Goal: Task Accomplishment & Management: Manage account settings

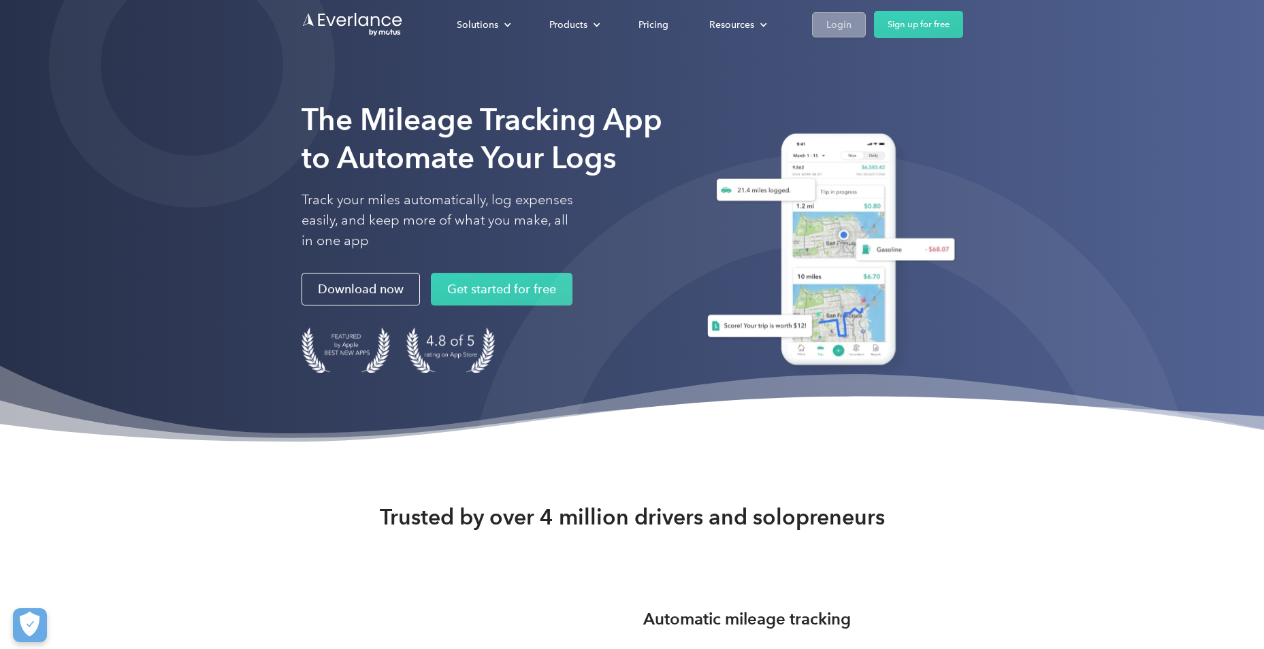
click at [844, 19] on div "Login" at bounding box center [838, 24] width 25 height 17
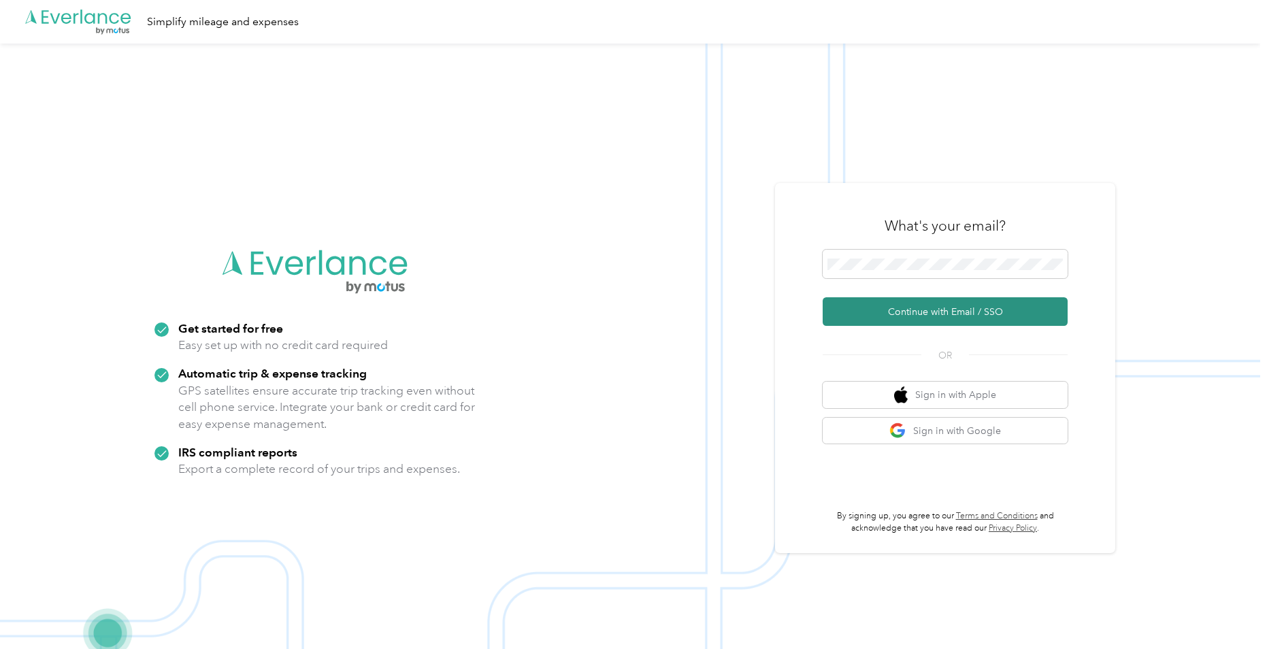
click at [900, 309] on button "Continue with Email / SSO" at bounding box center [945, 311] width 245 height 29
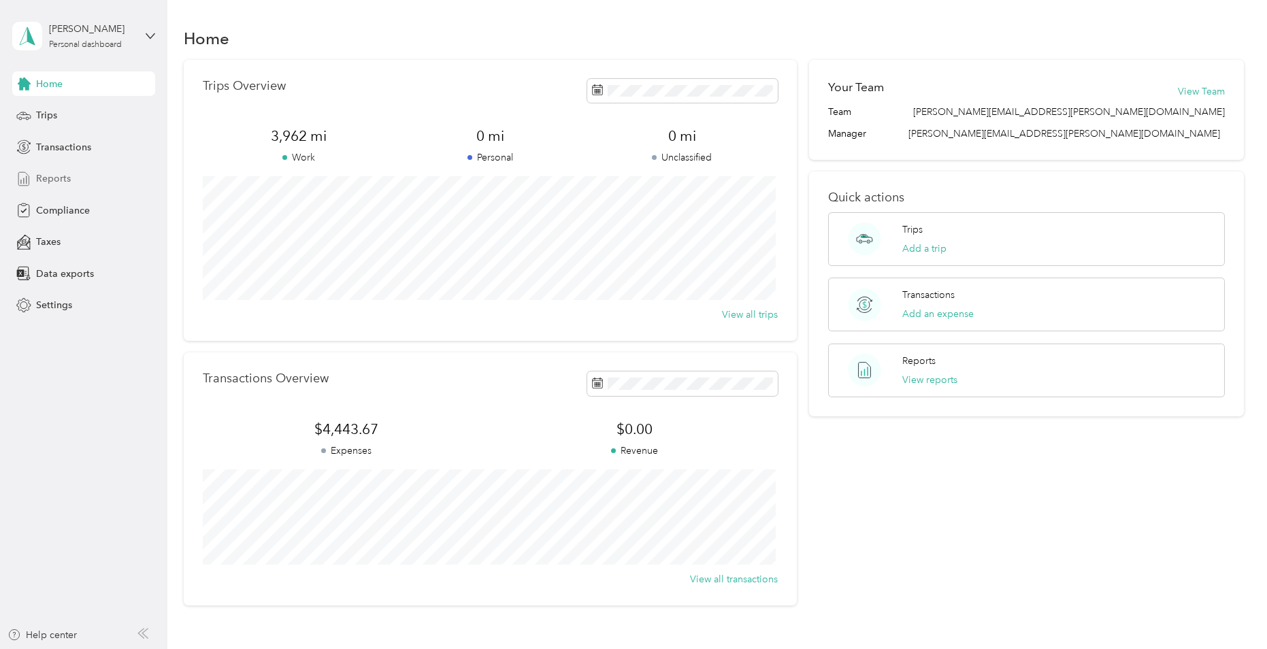
click at [57, 180] on span "Reports" at bounding box center [53, 178] width 35 height 14
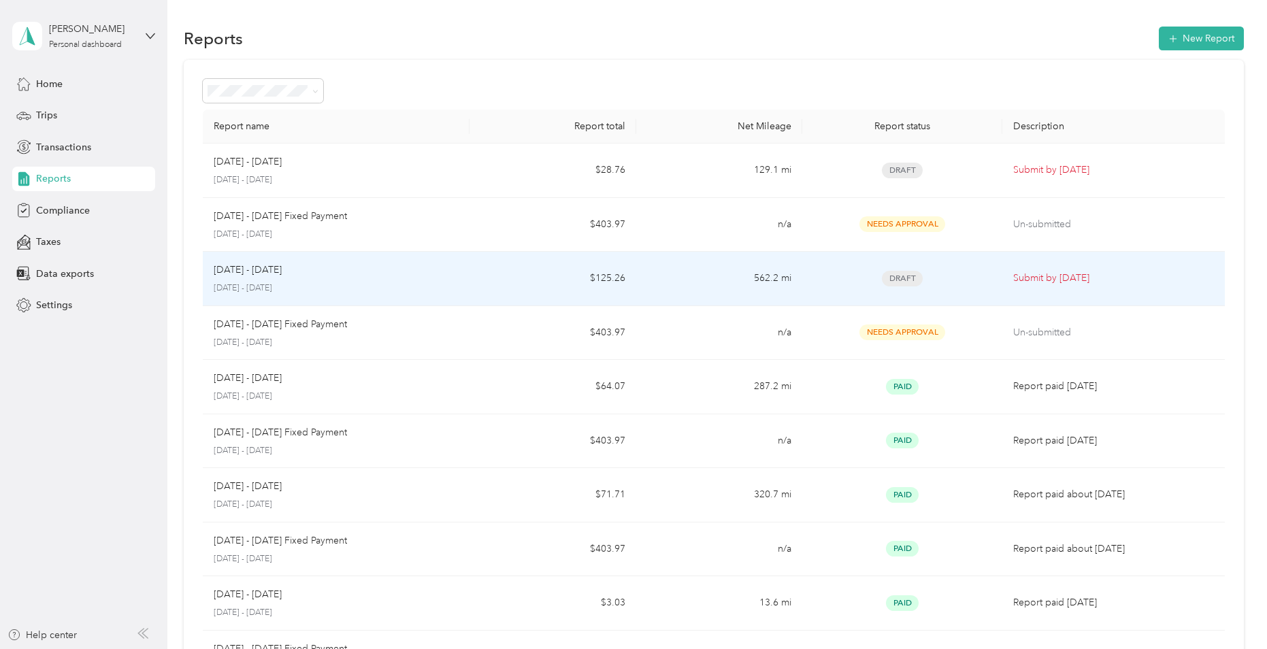
click at [1072, 275] on p "Submit by Oct. 4, 2025" at bounding box center [1113, 278] width 200 height 15
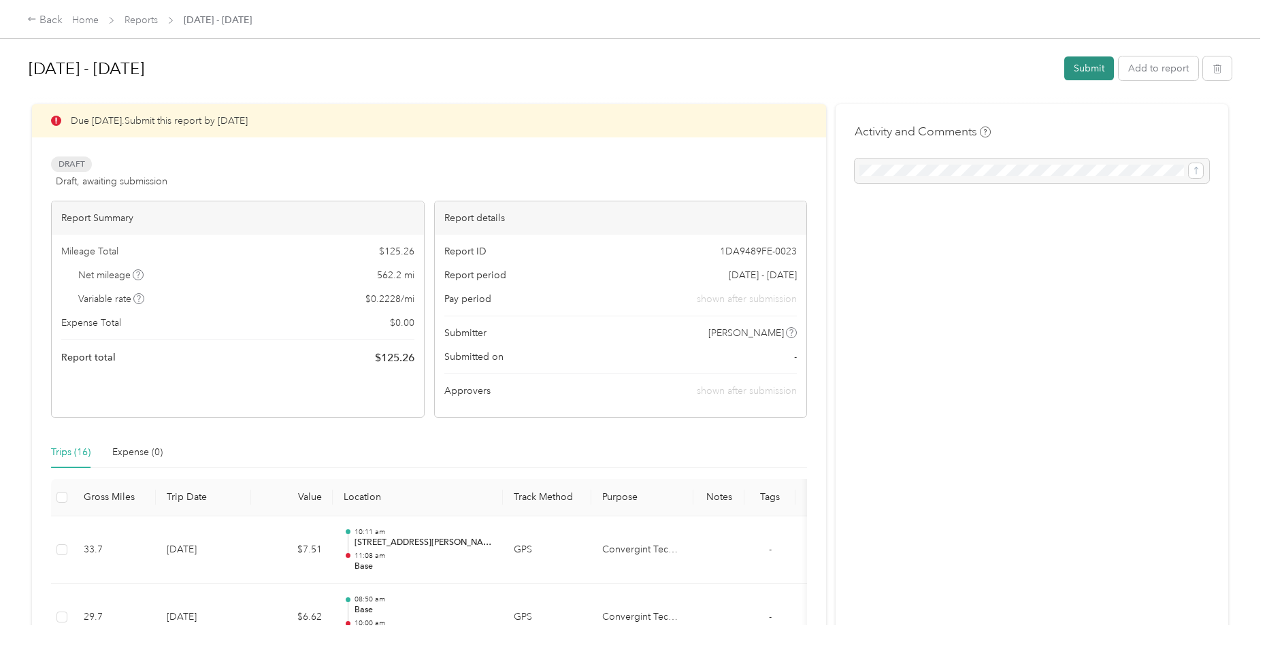
click at [1078, 69] on button "Submit" at bounding box center [1089, 68] width 50 height 24
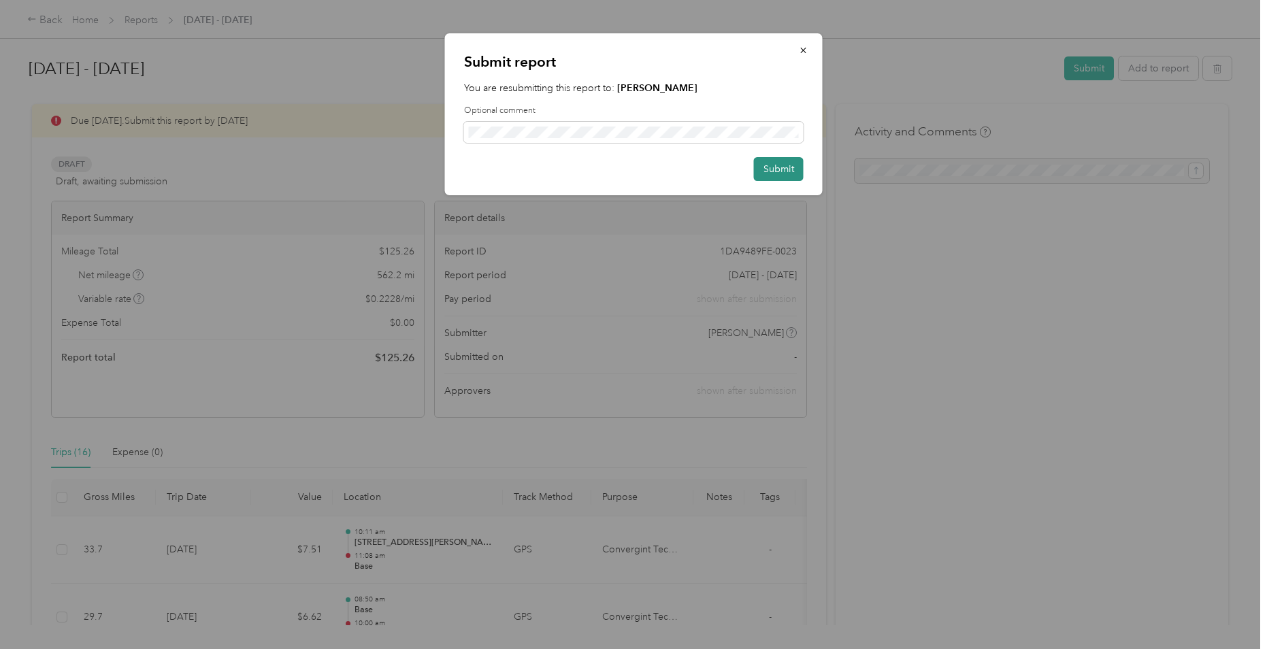
click at [782, 172] on button "Submit" at bounding box center [779, 169] width 50 height 24
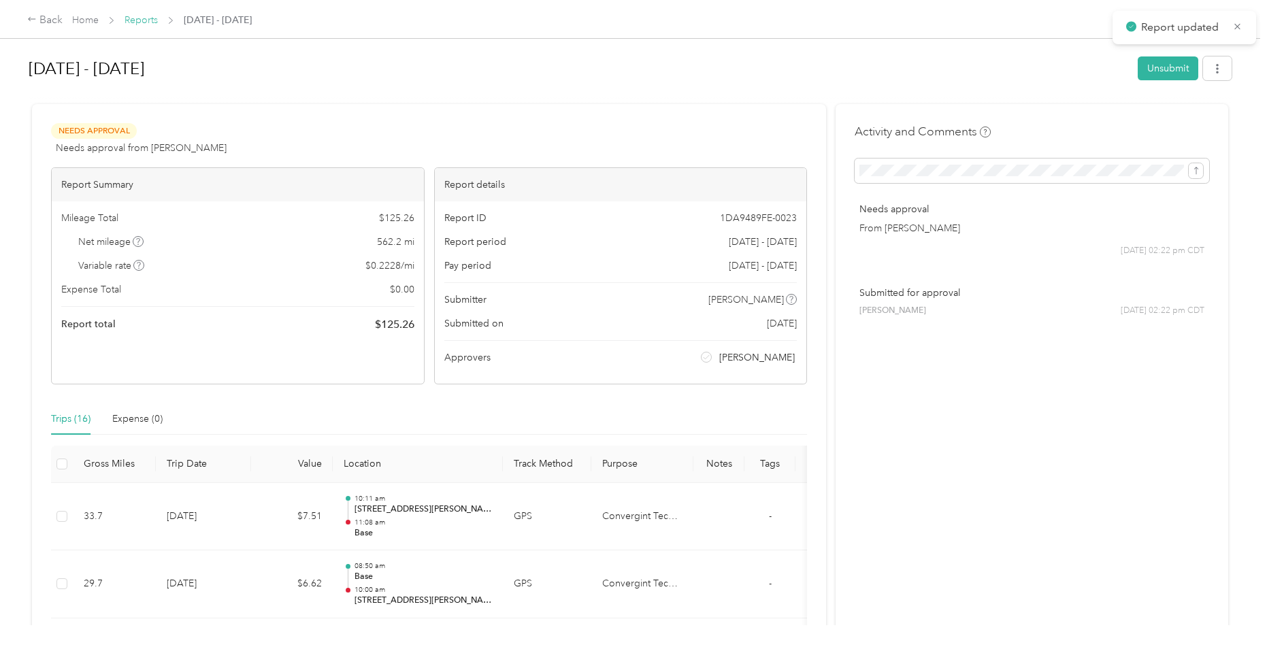
click at [145, 18] on link "Reports" at bounding box center [141, 20] width 33 height 12
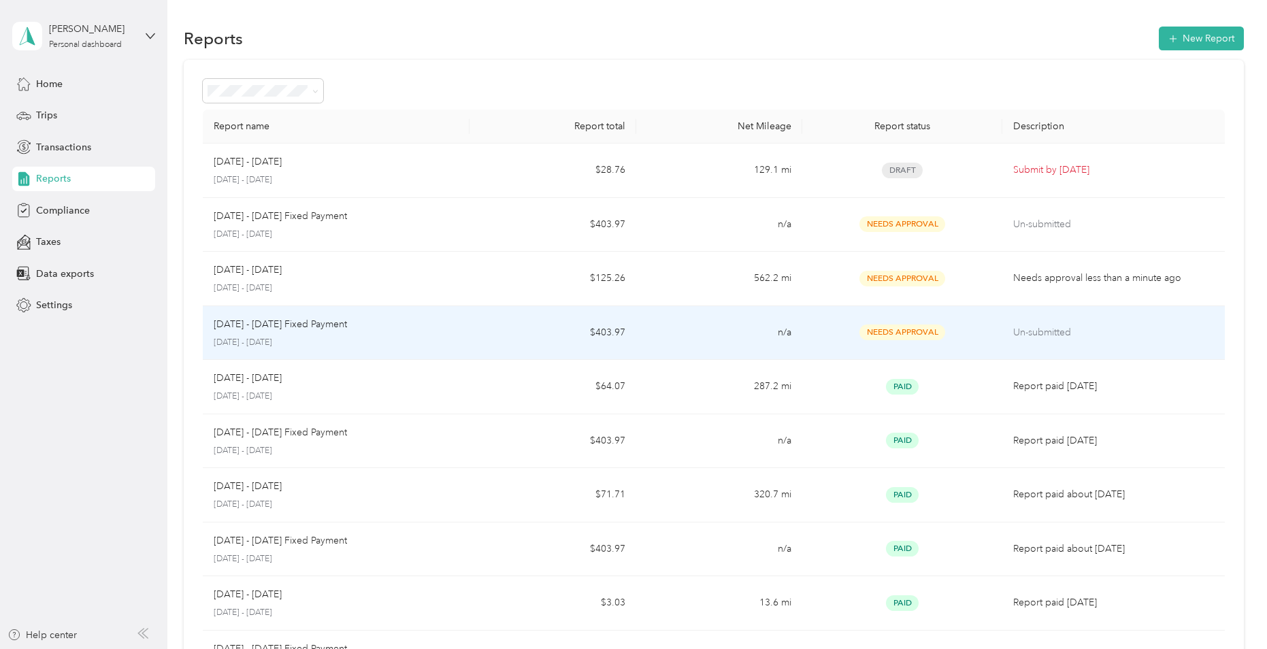
click at [1026, 332] on p "Un-submitted" at bounding box center [1113, 332] width 200 height 15
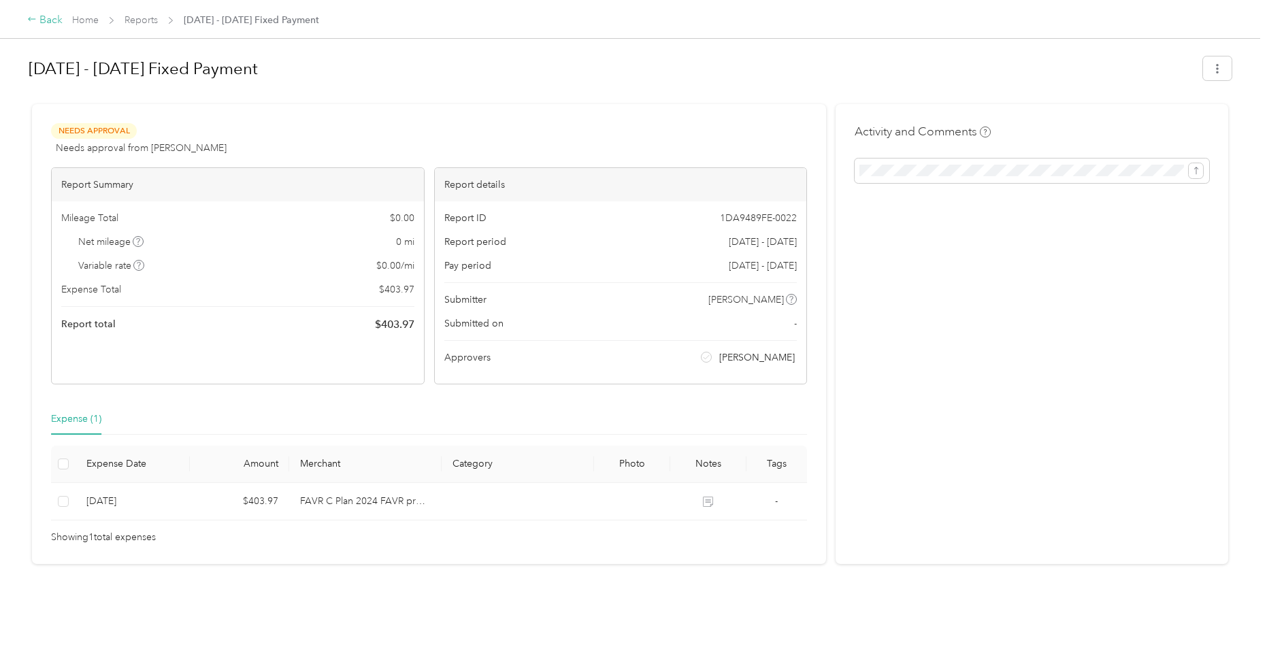
click at [46, 18] on div "Back" at bounding box center [44, 20] width 35 height 16
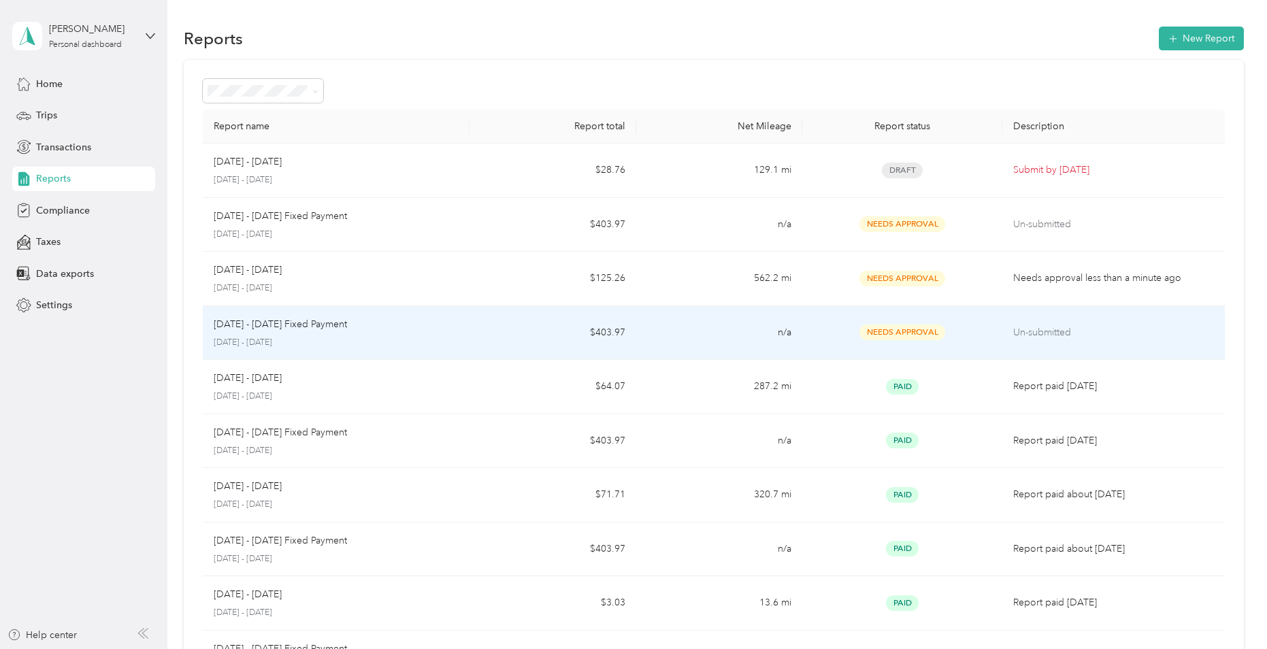
click at [331, 327] on p "Sep 1 - 30, 2025 Fixed Payment" at bounding box center [280, 324] width 133 height 15
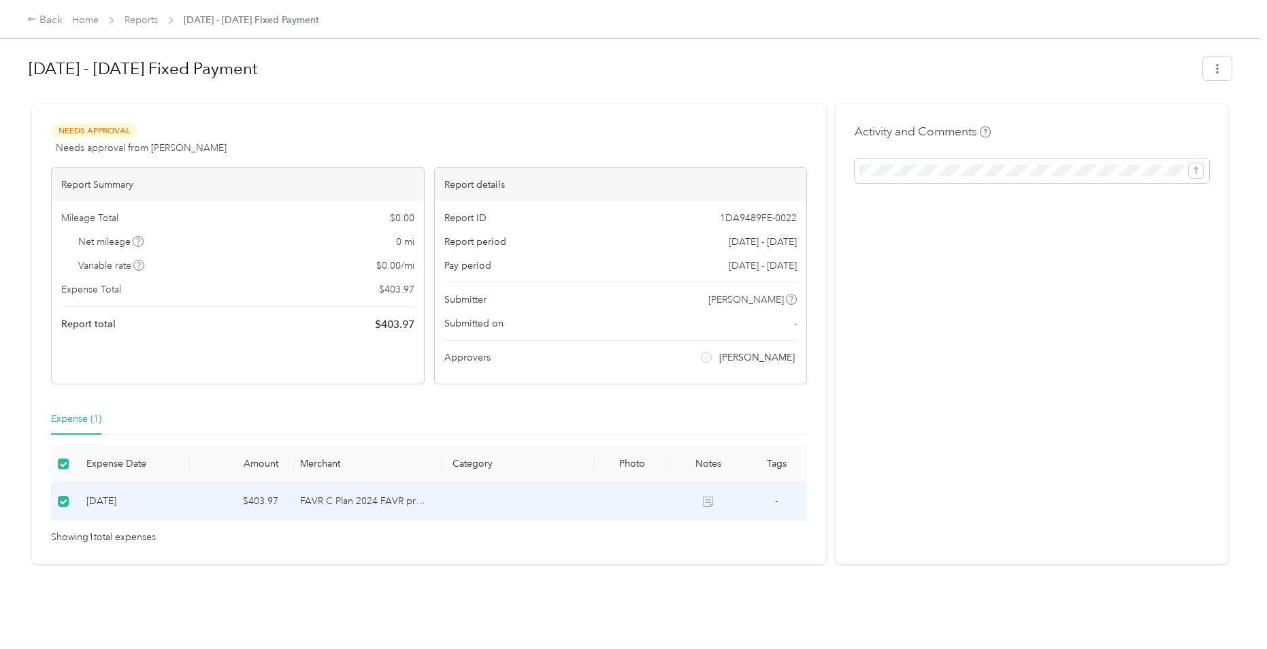
click at [483, 106] on div "Needs Approval Needs approval from Lana Storto View activity & comments Report …" at bounding box center [429, 334] width 794 height 460
